Goal: Task Accomplishment & Management: Use online tool/utility

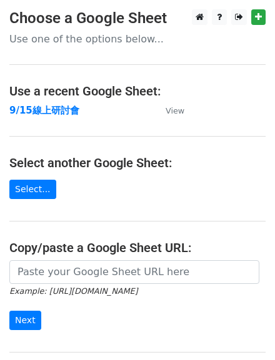
click at [77, 112] on td "9/15線上研討會" at bounding box center [81, 111] width 144 height 14
click at [24, 116] on strong "9/15線上研討會" at bounding box center [44, 110] width 70 height 11
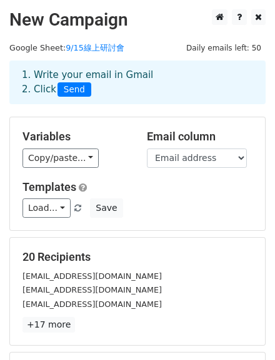
drag, startPoint x: 0, startPoint y: 0, endPoint x: 12, endPoint y: 149, distance: 149.8
click at [12, 149] on div "Variables Copy/paste... {{Email address}} {{NAME}} Email column Email address N…" at bounding box center [137, 173] width 255 height 113
click at [89, 50] on link "9/15線上研討會" at bounding box center [95, 47] width 59 height 9
click at [37, 48] on small "Google Sheet: 9/15線上研討會" at bounding box center [66, 47] width 115 height 9
click at [225, 49] on span "Daily emails left: 50" at bounding box center [224, 48] width 84 height 14
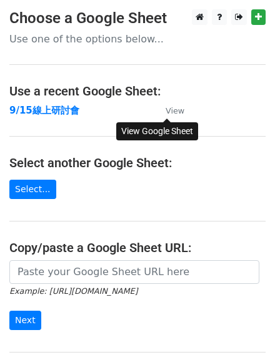
click at [169, 114] on small "View" at bounding box center [175, 110] width 19 height 9
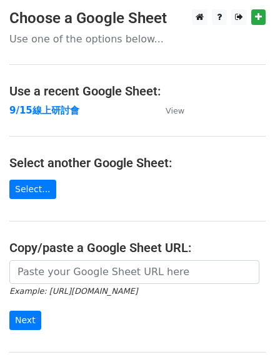
click at [36, 104] on main "Choose a Google Sheet Use one of the options below... Use a recent Google Sheet…" at bounding box center [137, 203] width 275 height 388
click at [38, 115] on strong "9/15線上研討會" at bounding box center [44, 110] width 70 height 11
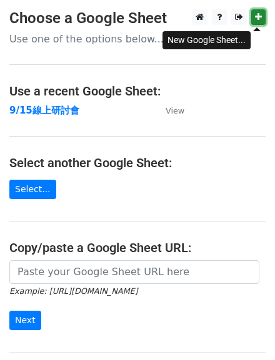
click at [260, 19] on icon at bounding box center [258, 16] width 7 height 9
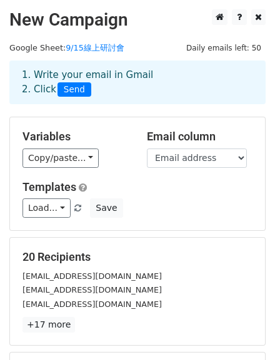
click at [49, 52] on small "Google Sheet: 9/15線上研討會" at bounding box center [66, 47] width 115 height 9
click at [79, 51] on link "9/15線上研討會" at bounding box center [95, 47] width 59 height 9
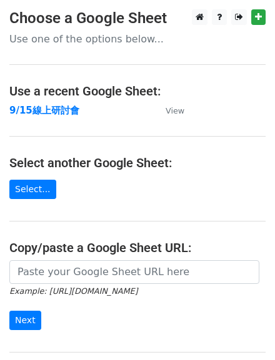
click at [89, 129] on main "Choose a Google Sheet Use one of the options below... Use a recent Google Sheet…" at bounding box center [137, 203] width 275 height 388
click at [44, 114] on strong "9/15線上研討會" at bounding box center [44, 110] width 70 height 11
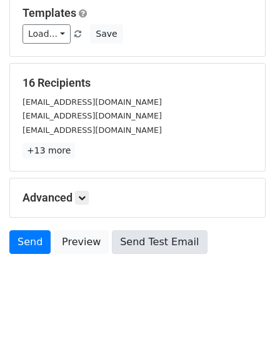
scroll to position [200, 0]
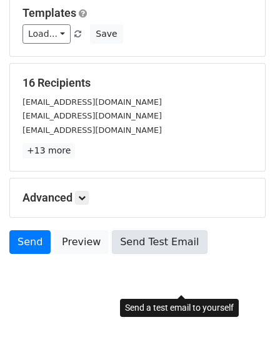
click at [191, 254] on link "Send Test Email" at bounding box center [159, 242] width 95 height 24
click at [194, 254] on link "Send Test Email" at bounding box center [159, 242] width 95 height 24
click at [196, 254] on link "Send Test Email" at bounding box center [159, 242] width 95 height 24
click at [158, 249] on link "Send Test Email" at bounding box center [159, 242] width 95 height 24
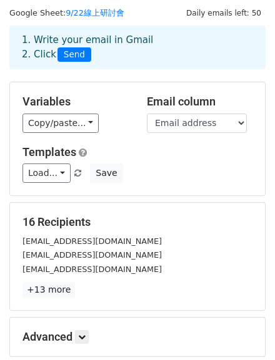
scroll to position [0, 0]
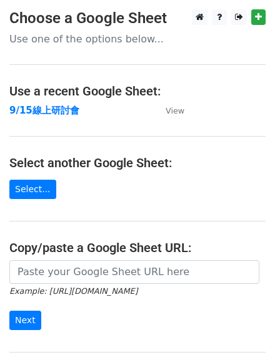
click at [68, 132] on main "Choose a Google Sheet Use one of the options below... Use a recent Google Sheet…" at bounding box center [137, 203] width 275 height 388
